Goal: Information Seeking & Learning: Learn about a topic

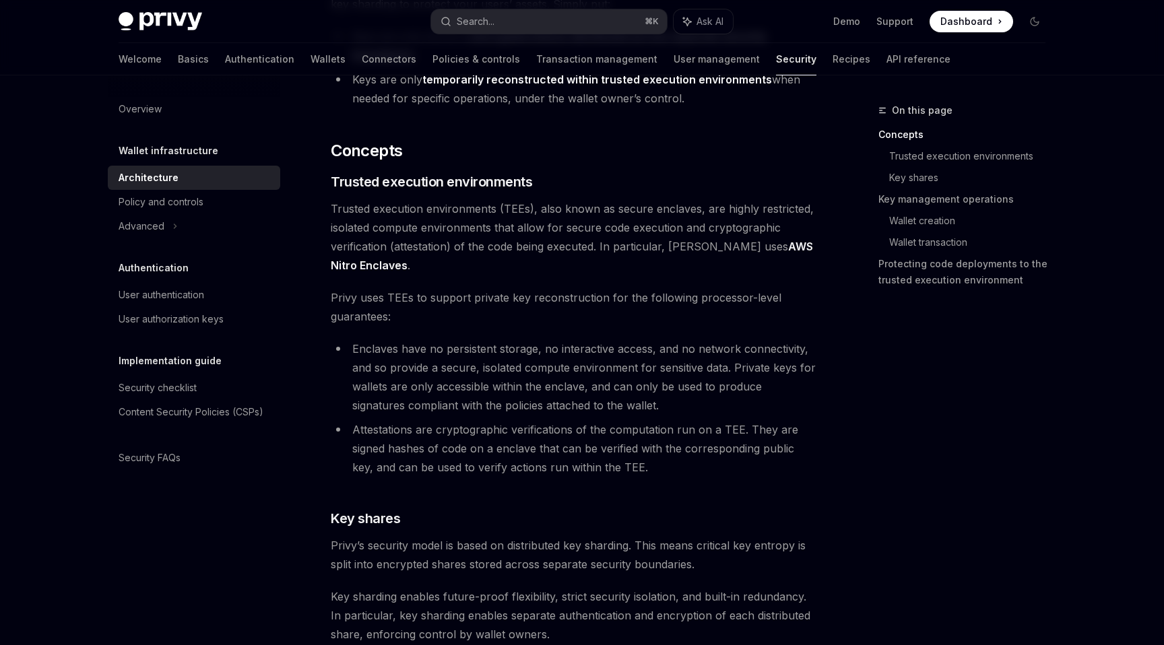
scroll to position [297, 0]
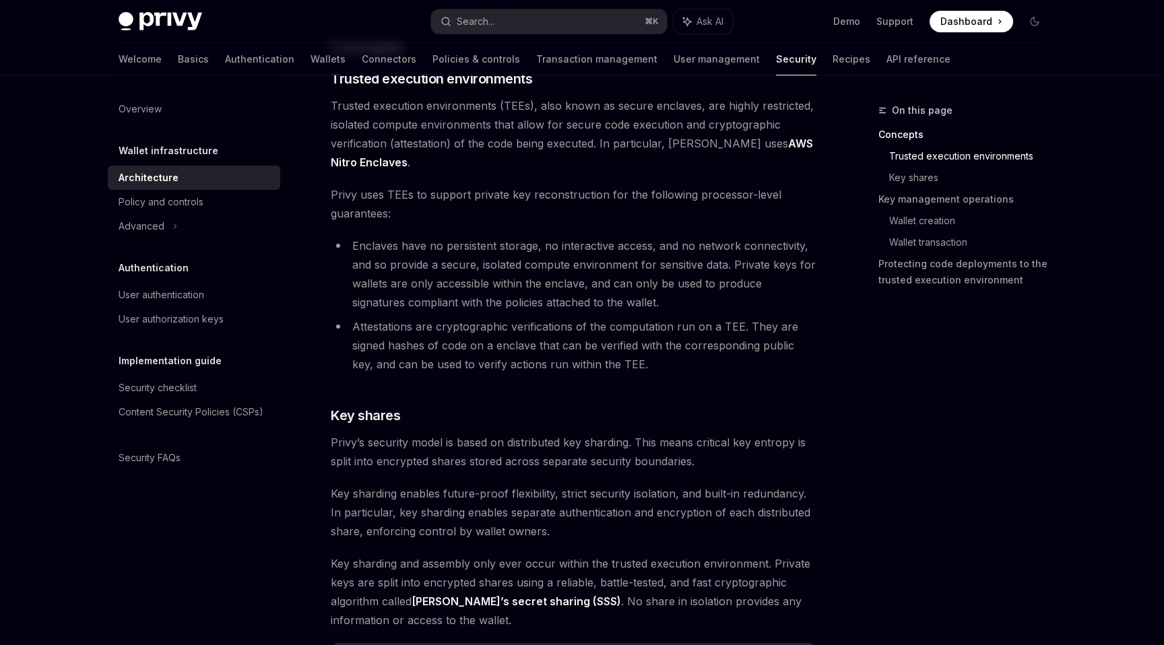
click at [395, 162] on span "Trusted execution environments (TEEs), also known as secure enclaves, are highl…" at bounding box center [574, 133] width 486 height 75
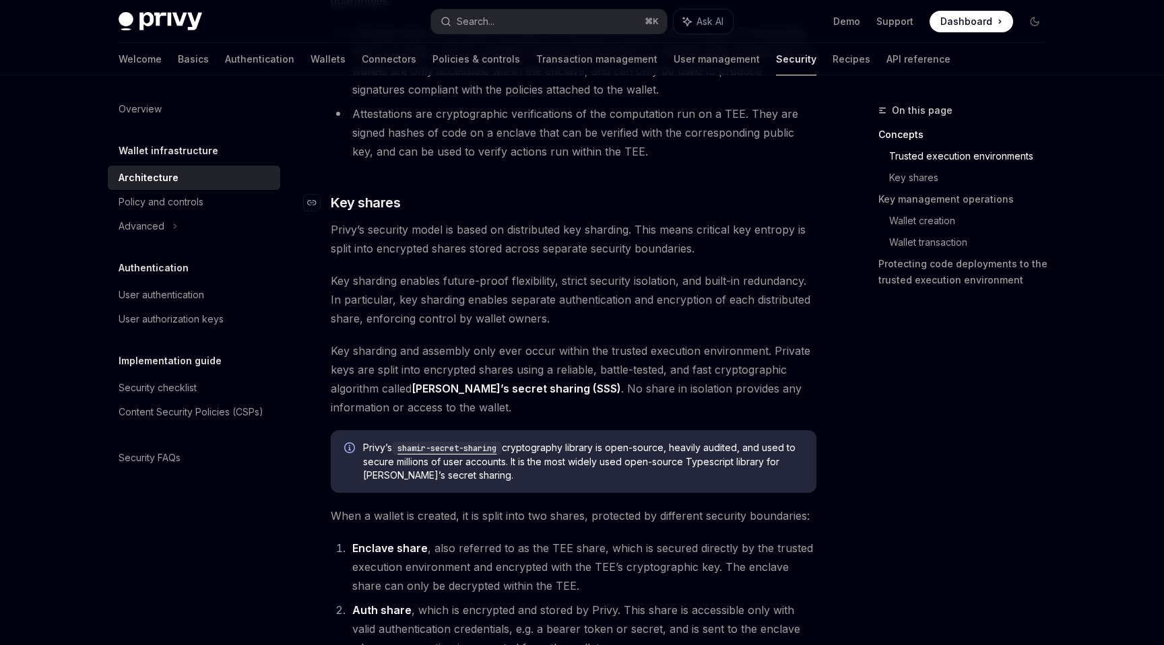
scroll to position [517, 0]
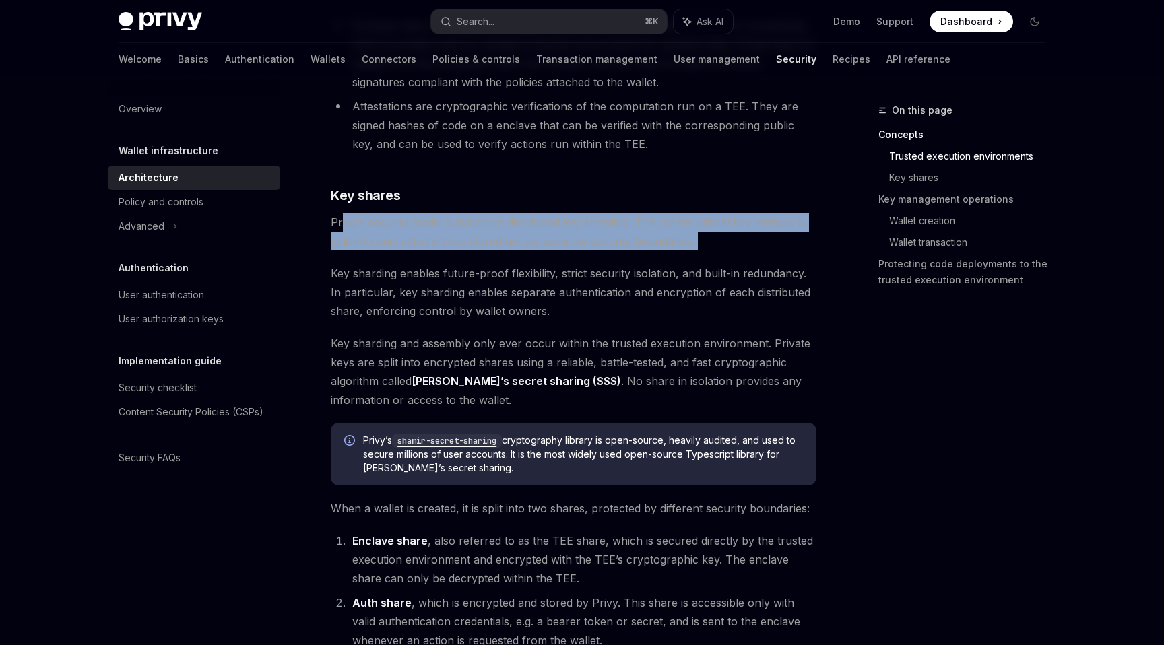
drag, startPoint x: 342, startPoint y: 222, endPoint x: 592, endPoint y: 263, distance: 253.3
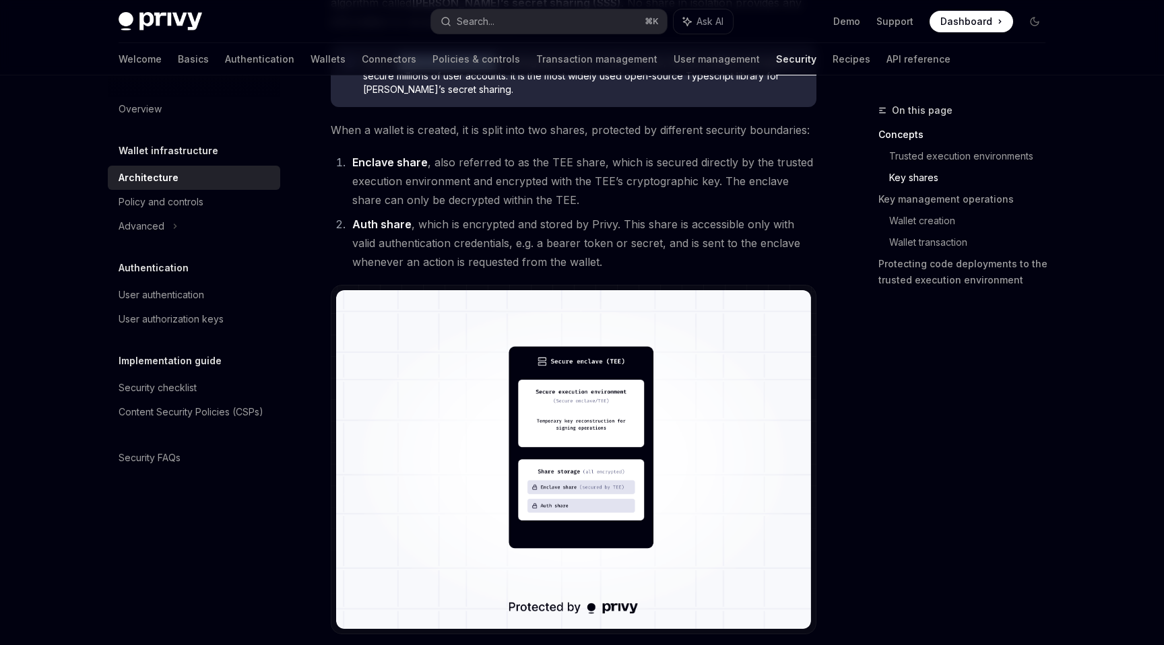
scroll to position [914, 0]
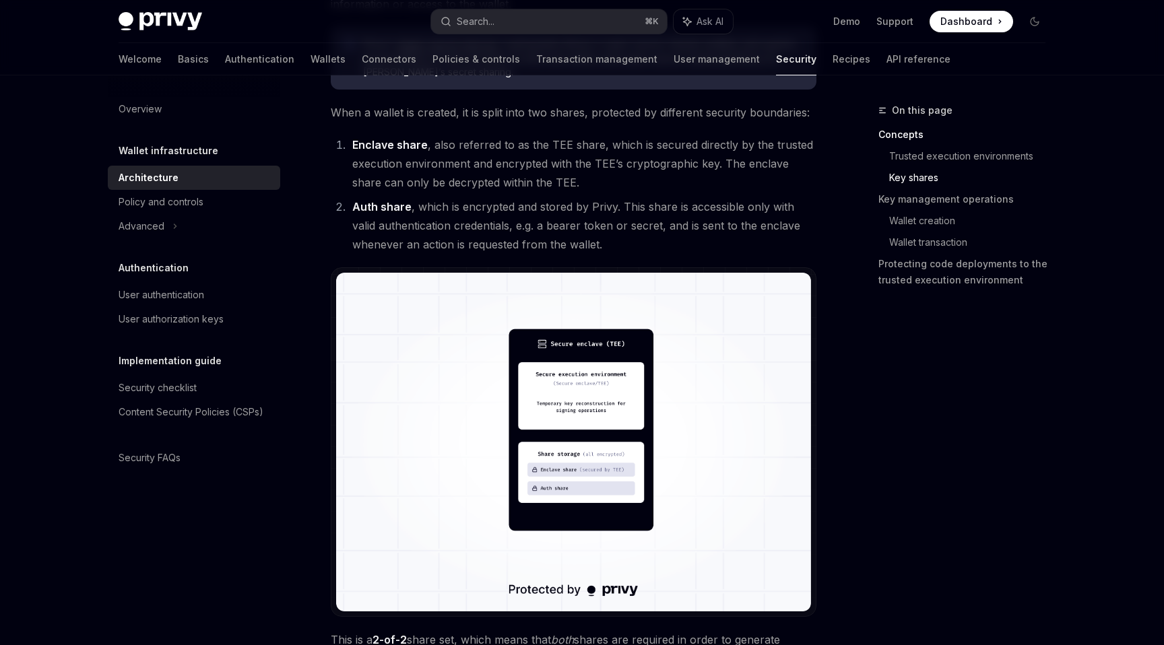
click at [598, 208] on li "Auth share , which is encrypted and stored by Privy. This share is accessible o…" at bounding box center [582, 225] width 468 height 57
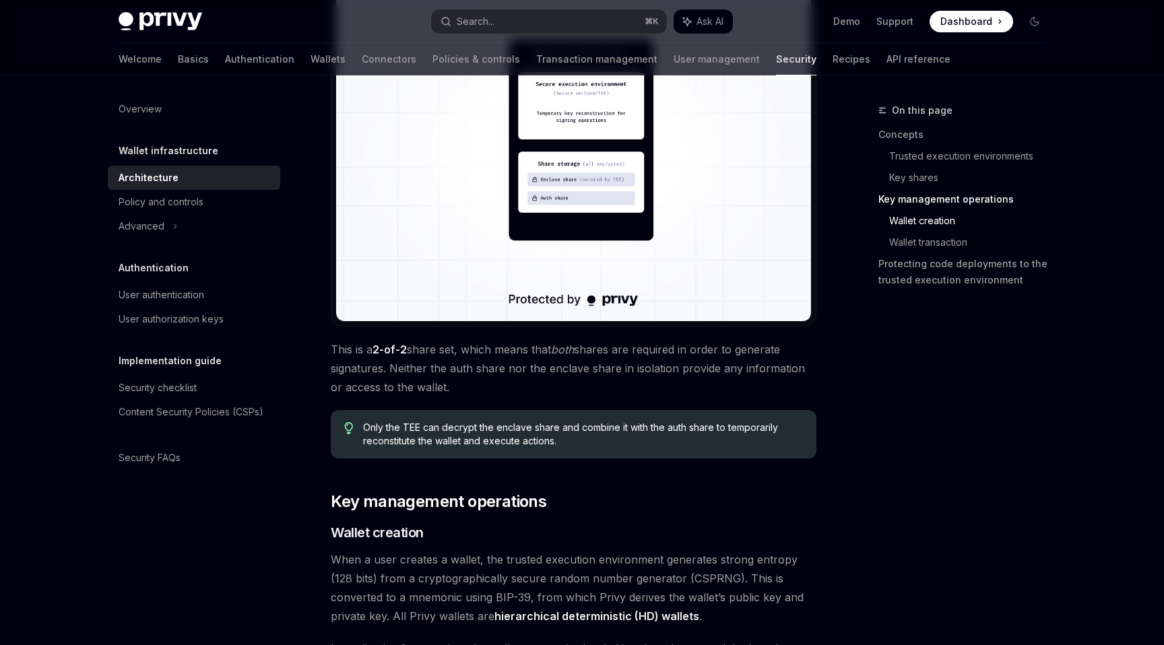
scroll to position [1366, 0]
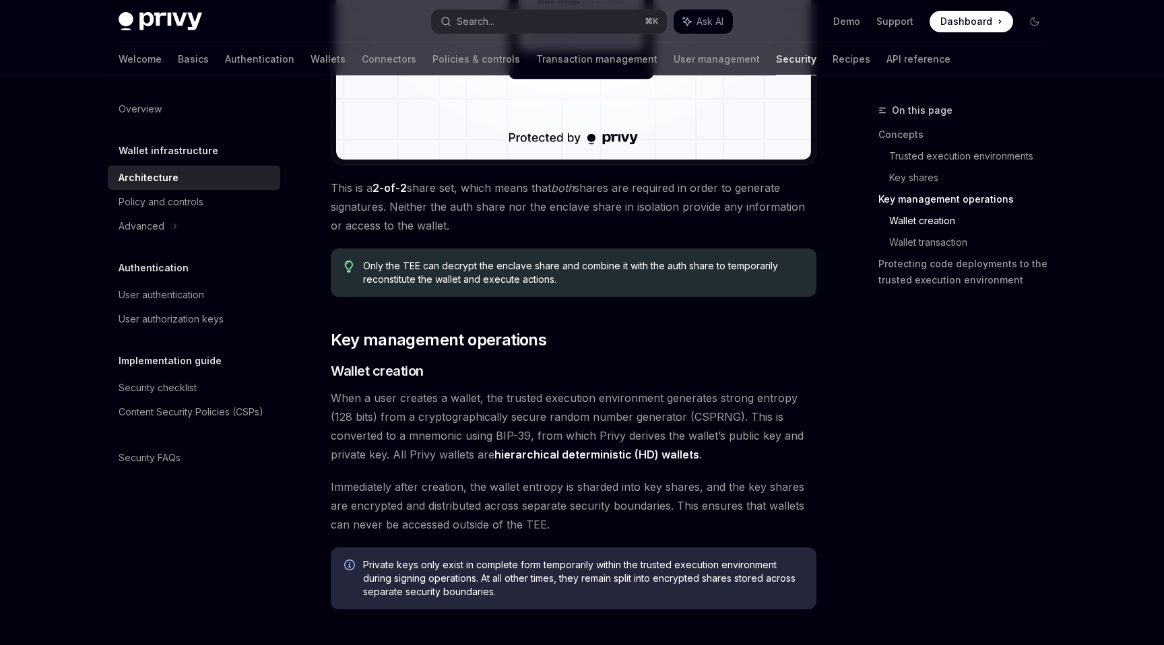
click at [591, 283] on span "Only the TEE can decrypt the enclave share and combine it with the auth share t…" at bounding box center [583, 272] width 440 height 27
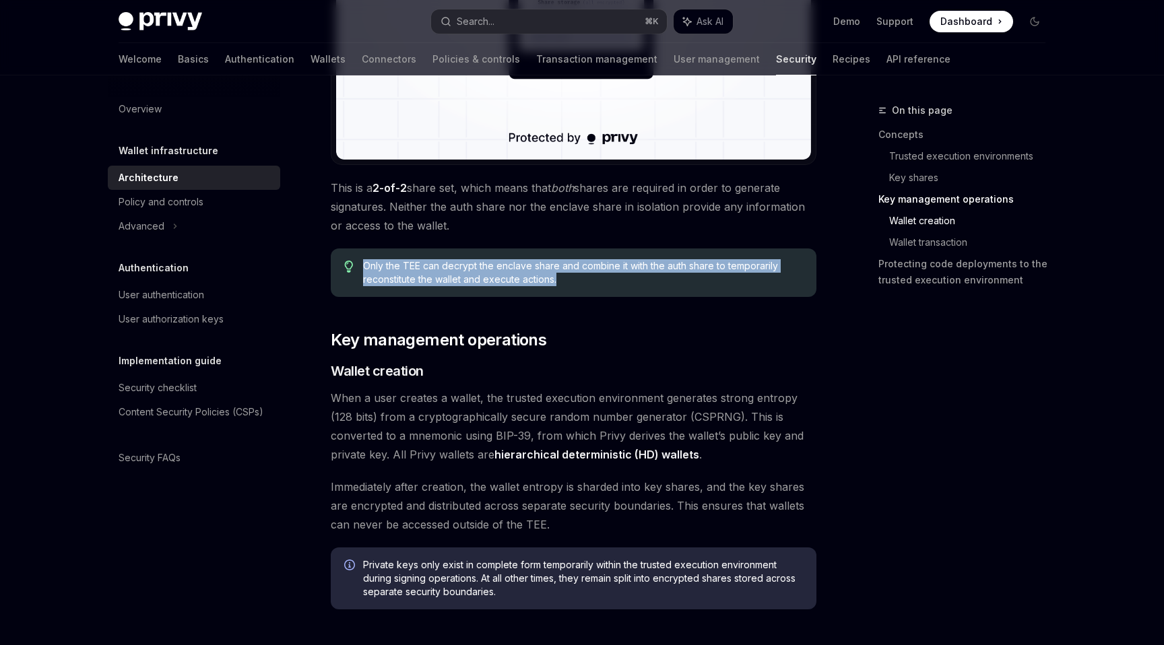
drag, startPoint x: 600, startPoint y: 282, endPoint x: 349, endPoint y: 263, distance: 252.0
click at [349, 263] on div "Only the TEE can decrypt the enclave share and combine it with the auth share t…" at bounding box center [574, 273] width 486 height 49
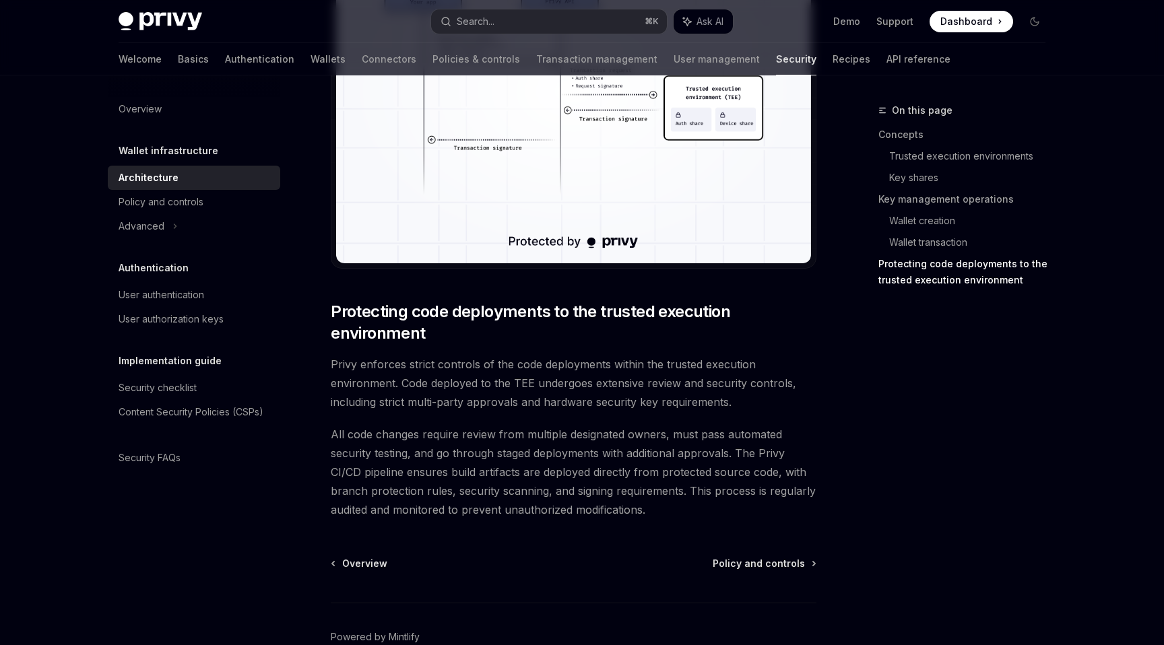
scroll to position [2748, 0]
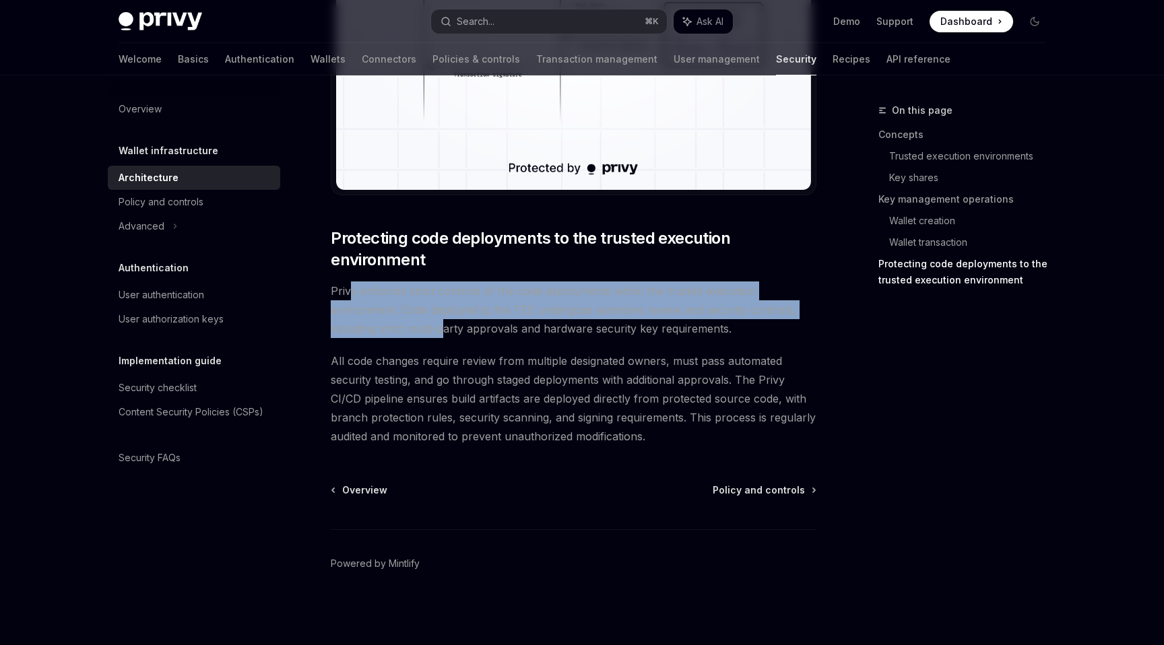
drag, startPoint x: 445, startPoint y: 336, endPoint x: 352, endPoint y: 286, distance: 106.4
click at [352, 286] on span "Privy enforces strict controls of the code deployments within the trusted execu…" at bounding box center [574, 310] width 486 height 57
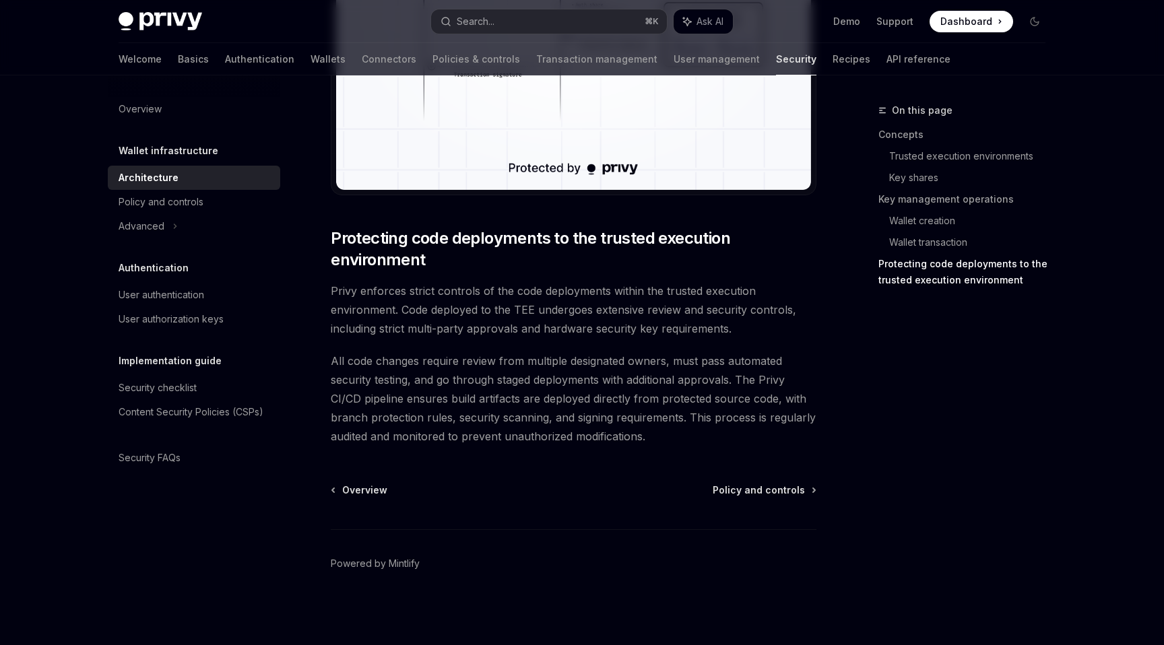
drag, startPoint x: 350, startPoint y: 328, endPoint x: 480, endPoint y: 327, distance: 130.0
click at [478, 327] on span "Privy enforces strict controls of the code deployments within the trusted execu…" at bounding box center [574, 310] width 486 height 57
drag, startPoint x: 492, startPoint y: 329, endPoint x: 656, endPoint y: 331, distance: 163.7
click at [653, 331] on span "Privy enforces strict controls of the code deployments within the trusted execu…" at bounding box center [574, 310] width 486 height 57
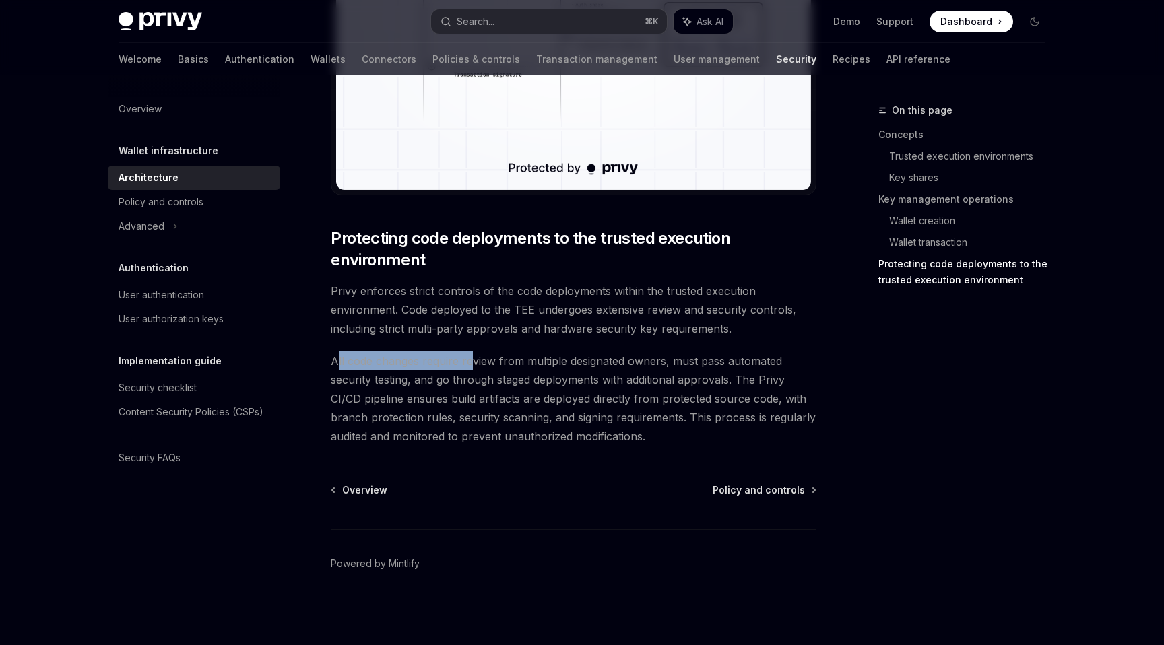
drag, startPoint x: 335, startPoint y: 365, endPoint x: 469, endPoint y: 364, distance: 134.1
click at [468, 364] on span "All code changes require review from multiple designated owners, must pass auto…" at bounding box center [574, 399] width 486 height 94
click at [174, 393] on div "Security checklist" at bounding box center [158, 388] width 78 height 16
type textarea "*"
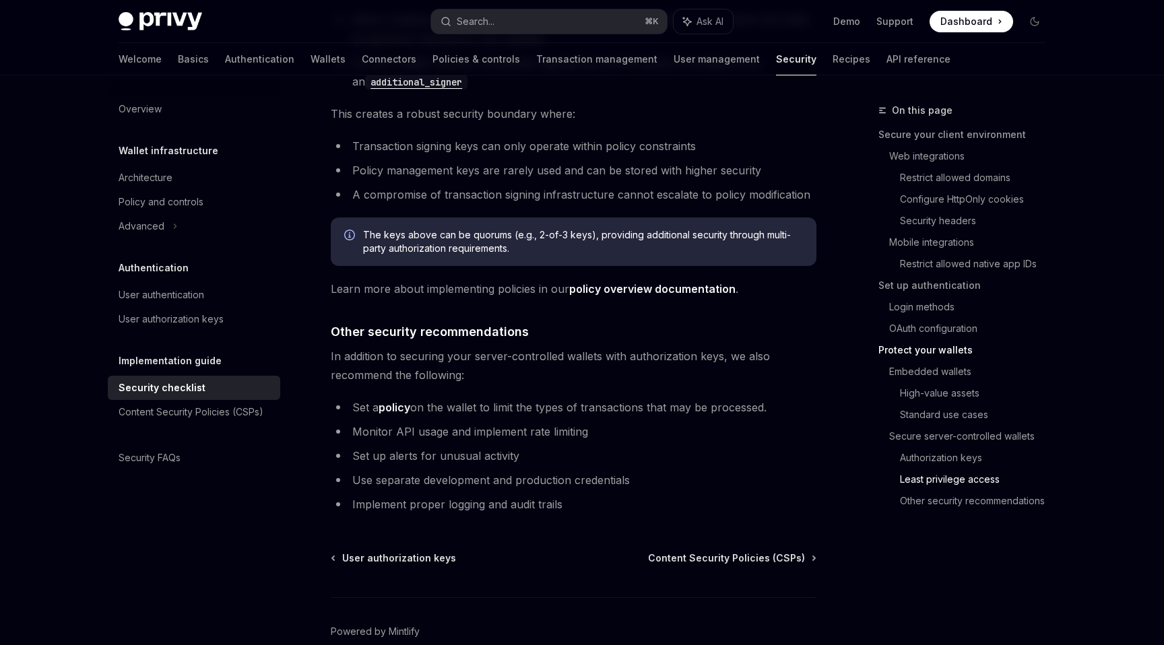
scroll to position [3012, 0]
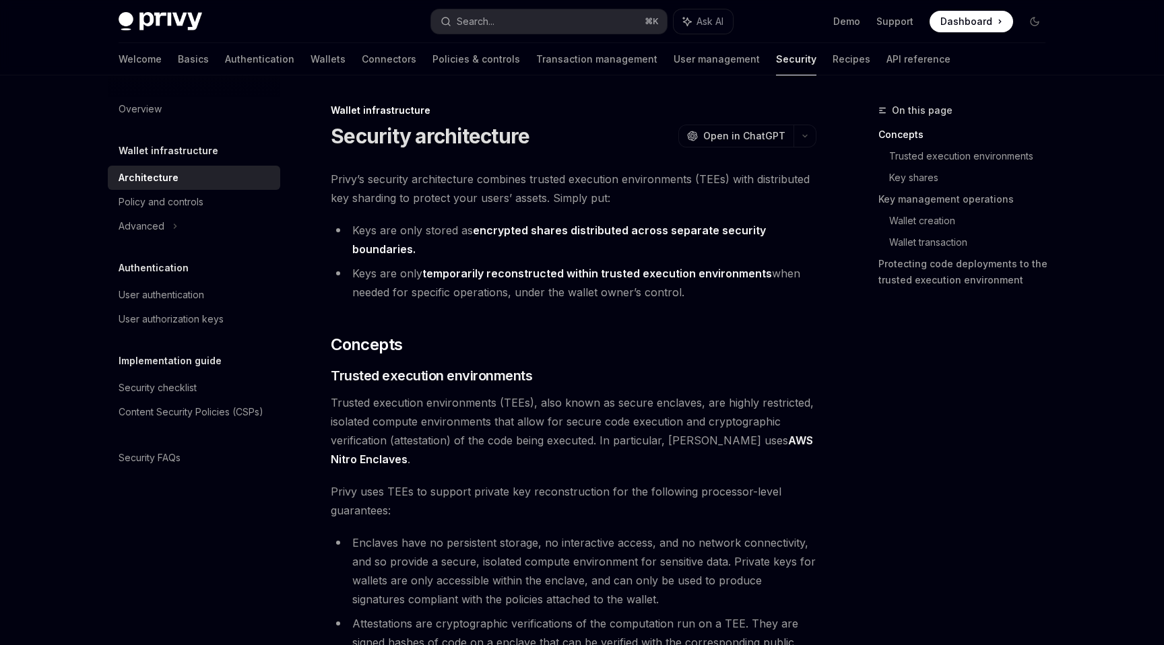
scroll to position [808, 0]
